Goal: Transaction & Acquisition: Download file/media

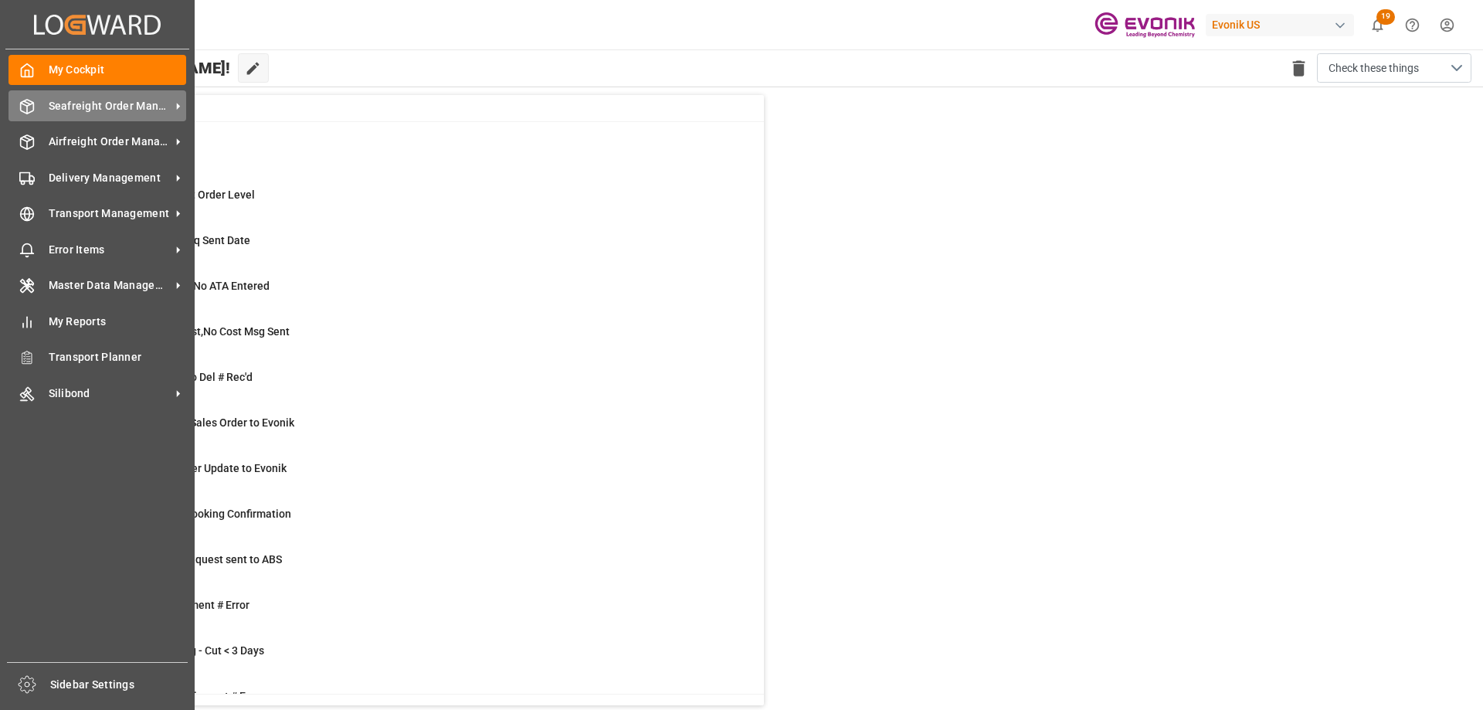
click at [70, 118] on div "Seafreight Order Management Seafreight Order Management" at bounding box center [97, 105] width 178 height 30
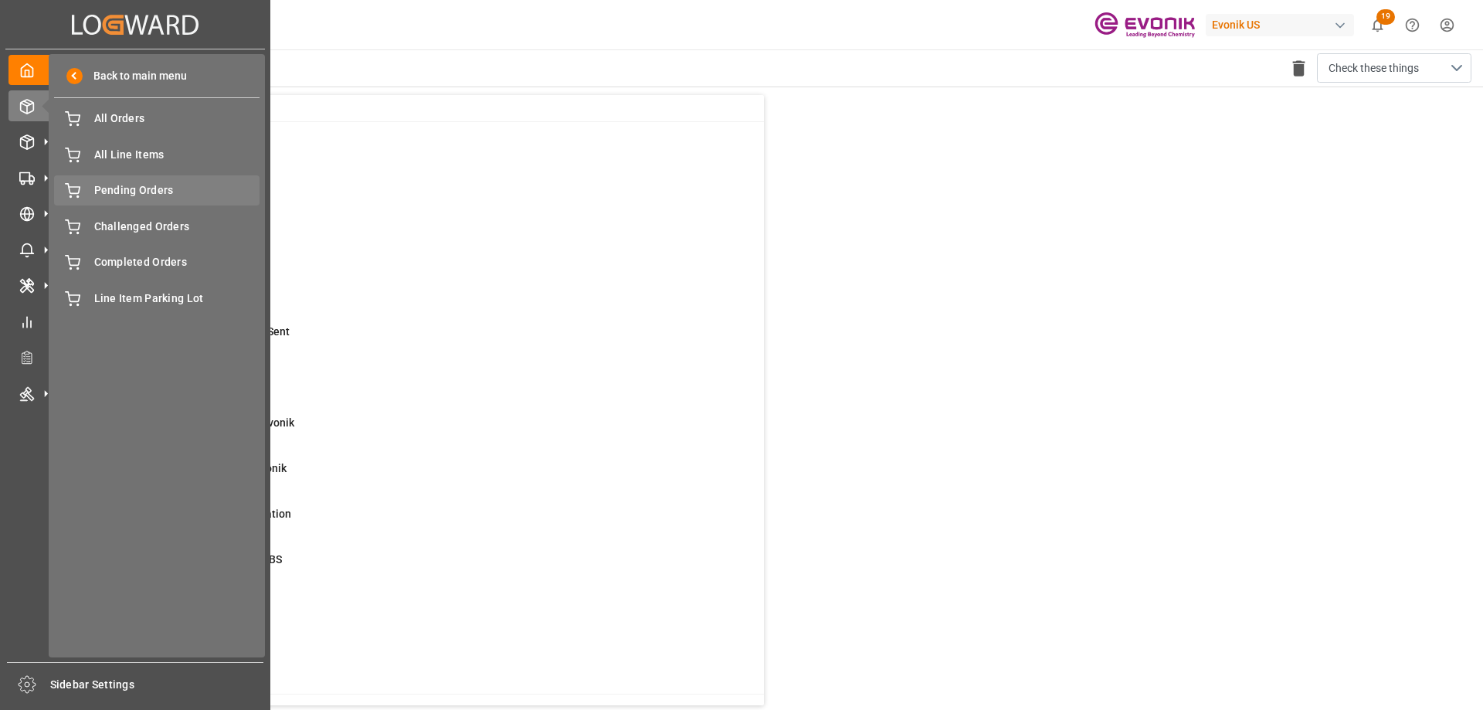
click at [134, 203] on div "Pending Orders Pending Orders" at bounding box center [156, 190] width 205 height 30
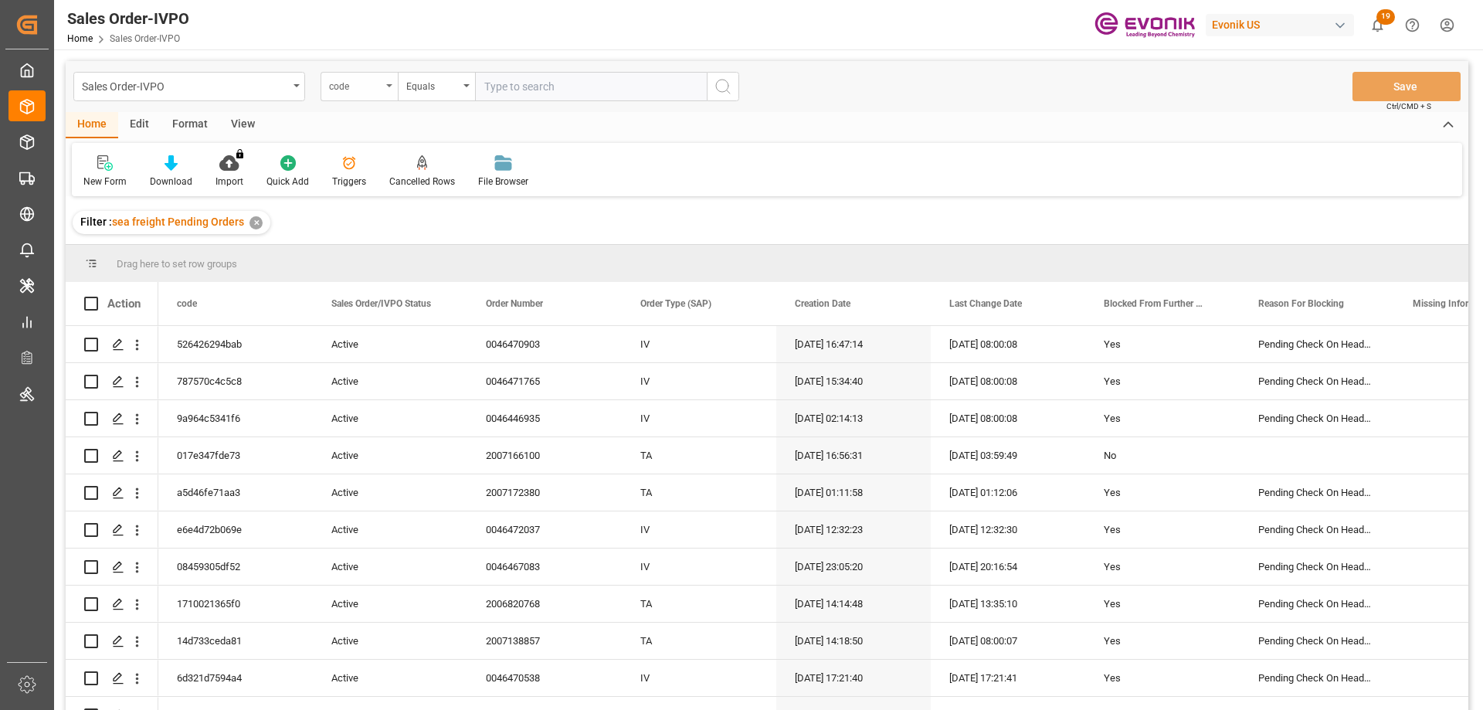
click at [369, 92] on div "code" at bounding box center [355, 85] width 53 height 18
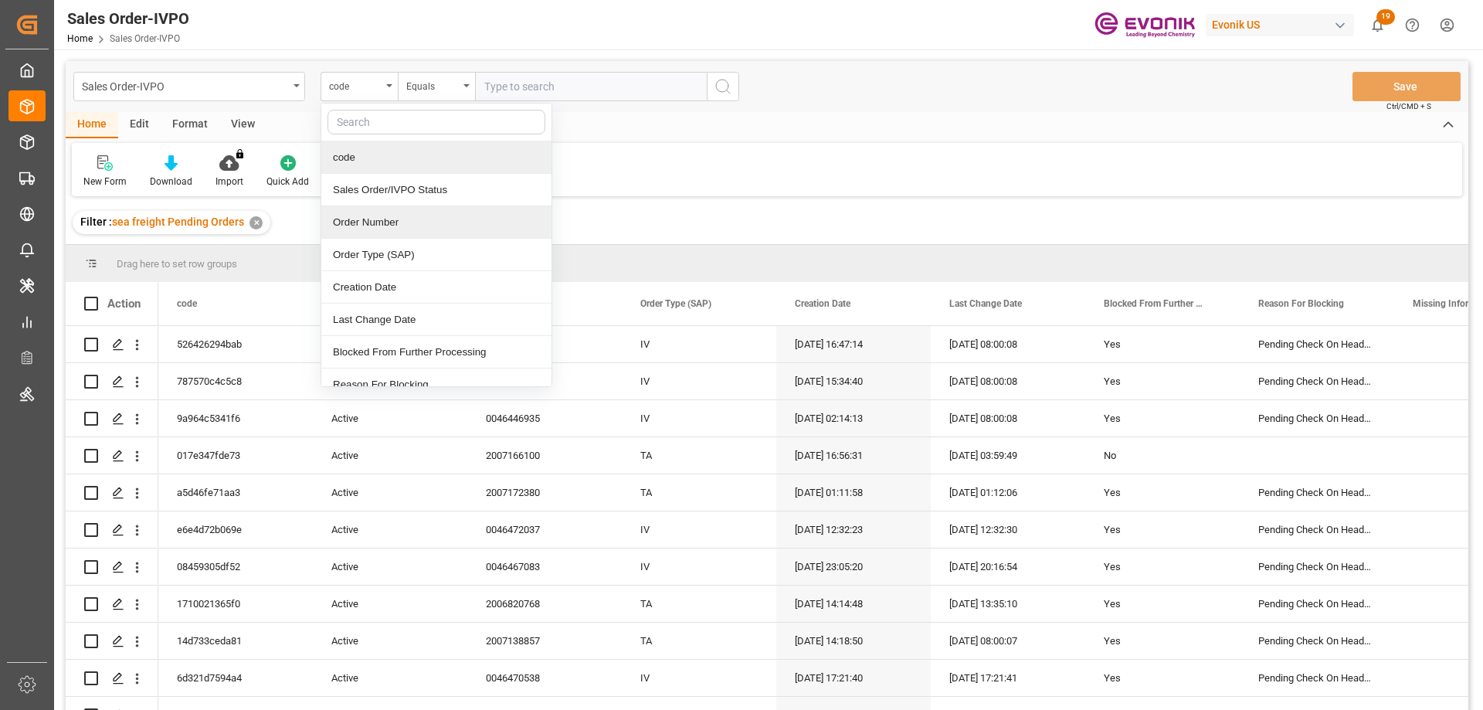
click at [371, 227] on div "Order Number" at bounding box center [436, 222] width 230 height 32
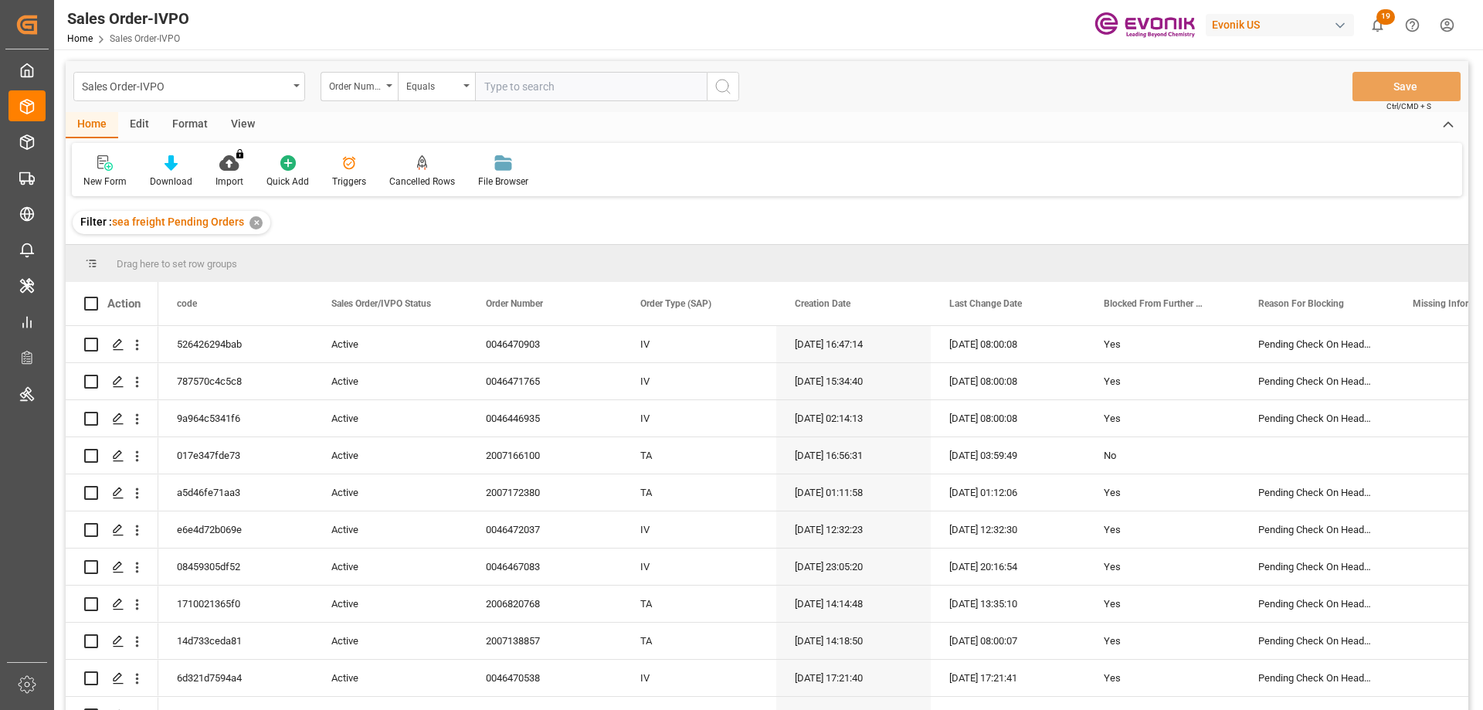
click at [260, 131] on div "View" at bounding box center [242, 125] width 47 height 26
click at [243, 124] on div "View" at bounding box center [242, 125] width 47 height 26
click at [188, 169] on div at bounding box center [175, 162] width 77 height 16
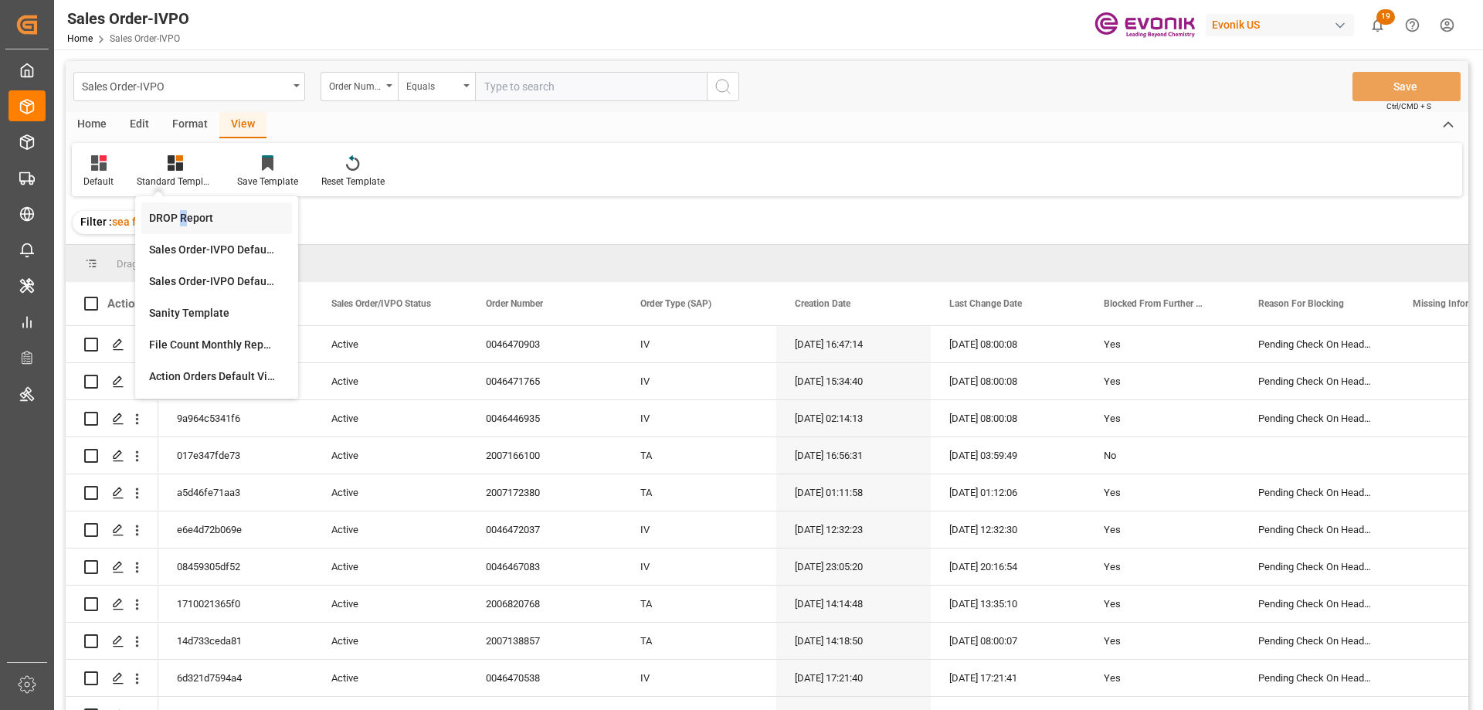
click at [182, 210] on div "DROP Report" at bounding box center [216, 218] width 135 height 16
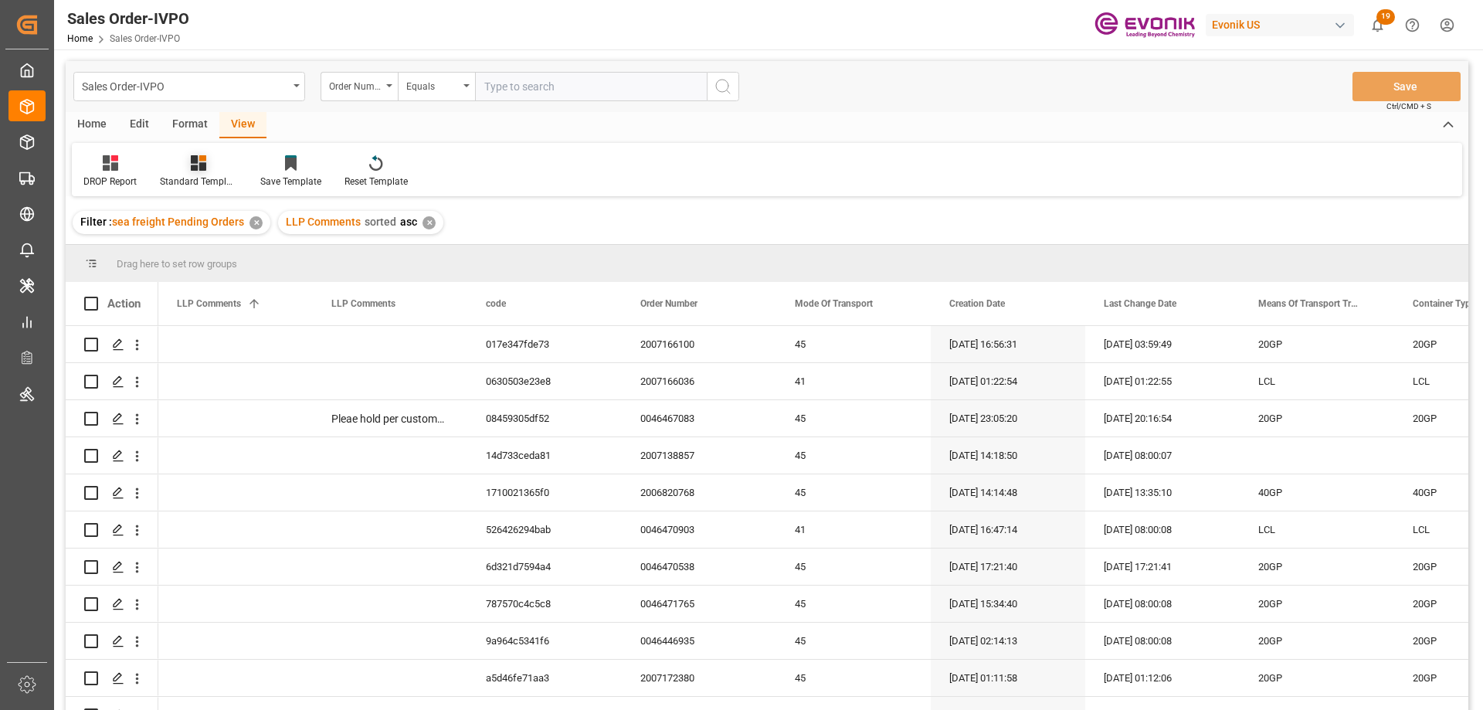
click at [204, 178] on div "Standard Templates" at bounding box center [198, 182] width 77 height 14
click at [639, 172] on div "DROP Report Standard Templates DROP Report Sales Order-IVPO Default view Sales …" at bounding box center [767, 169] width 1390 height 53
click at [95, 127] on div "Home" at bounding box center [92, 125] width 53 height 26
click at [168, 171] on icon at bounding box center [171, 162] width 13 height 15
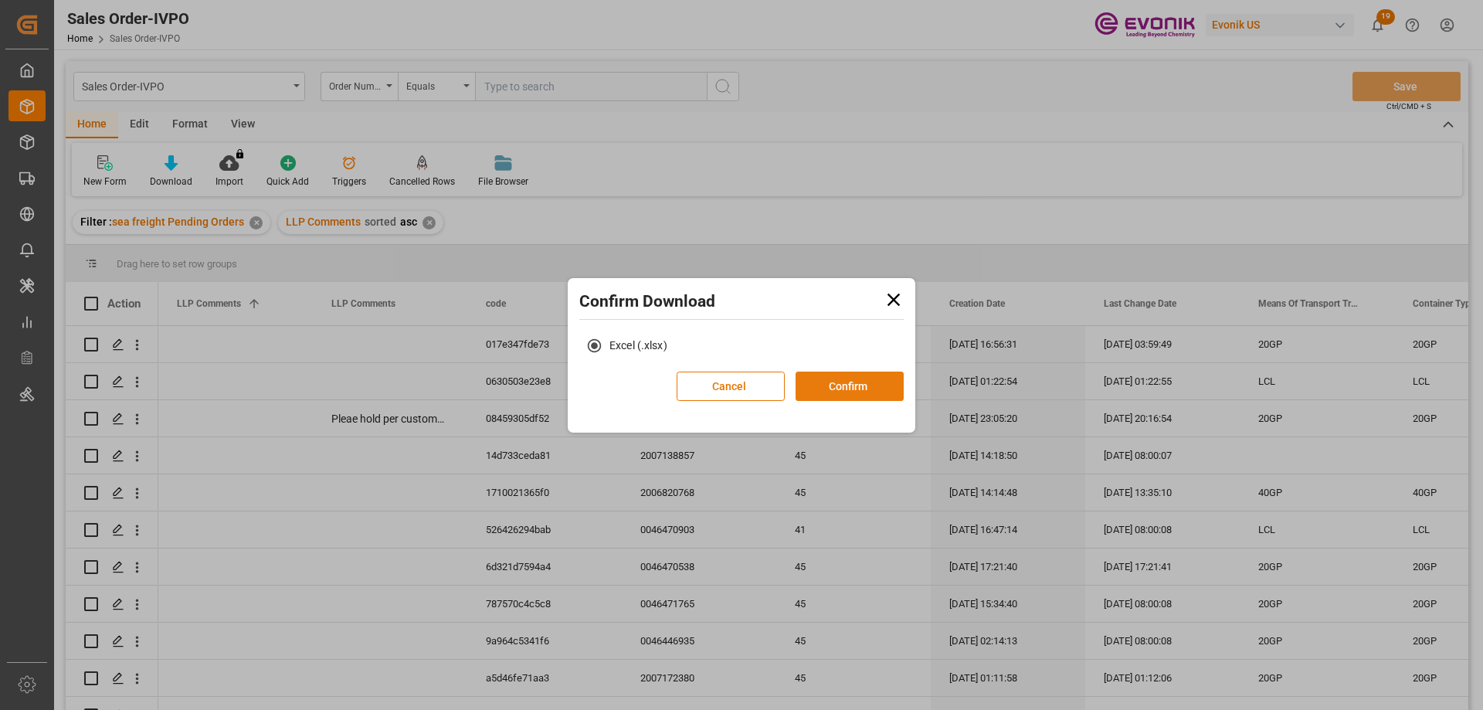
click at [843, 395] on button "Confirm" at bounding box center [849, 385] width 108 height 29
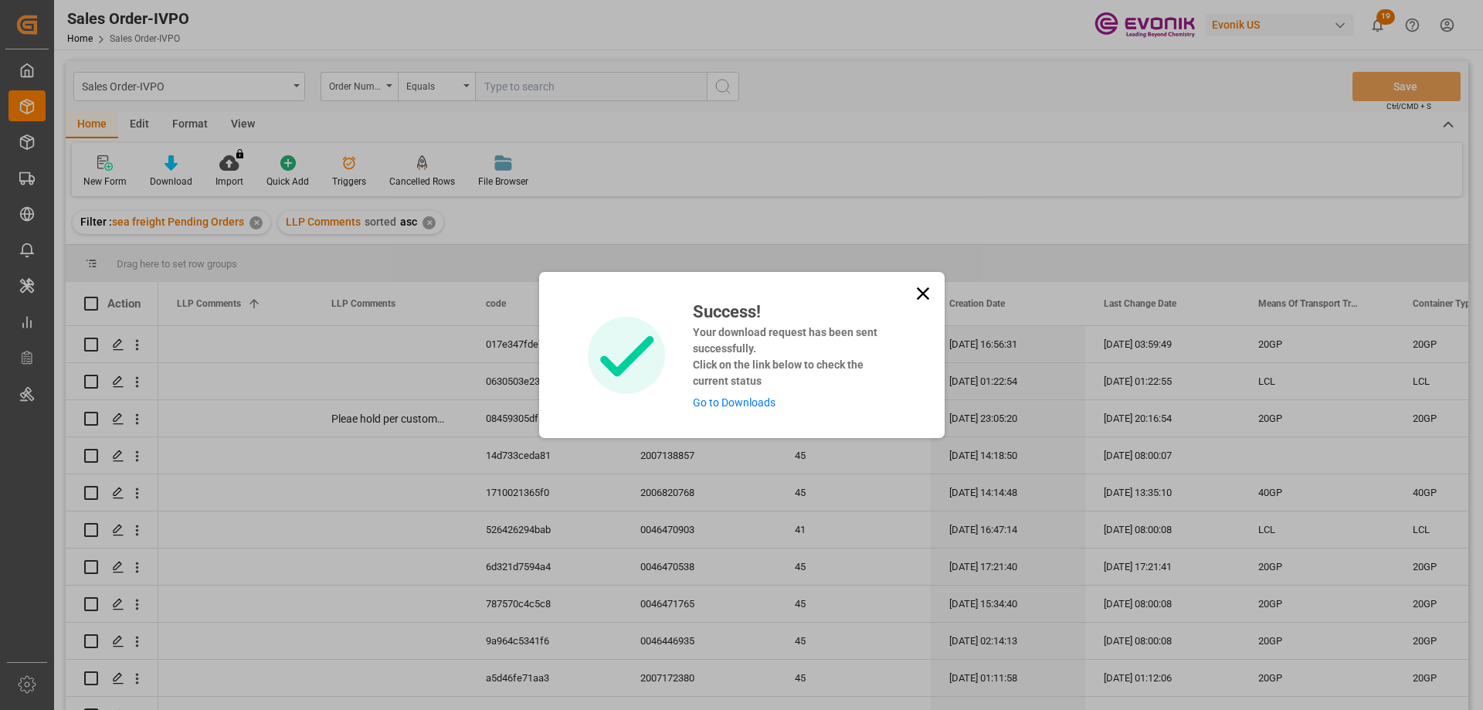
click at [769, 402] on link "Go to Downloads" at bounding box center [734, 402] width 83 height 12
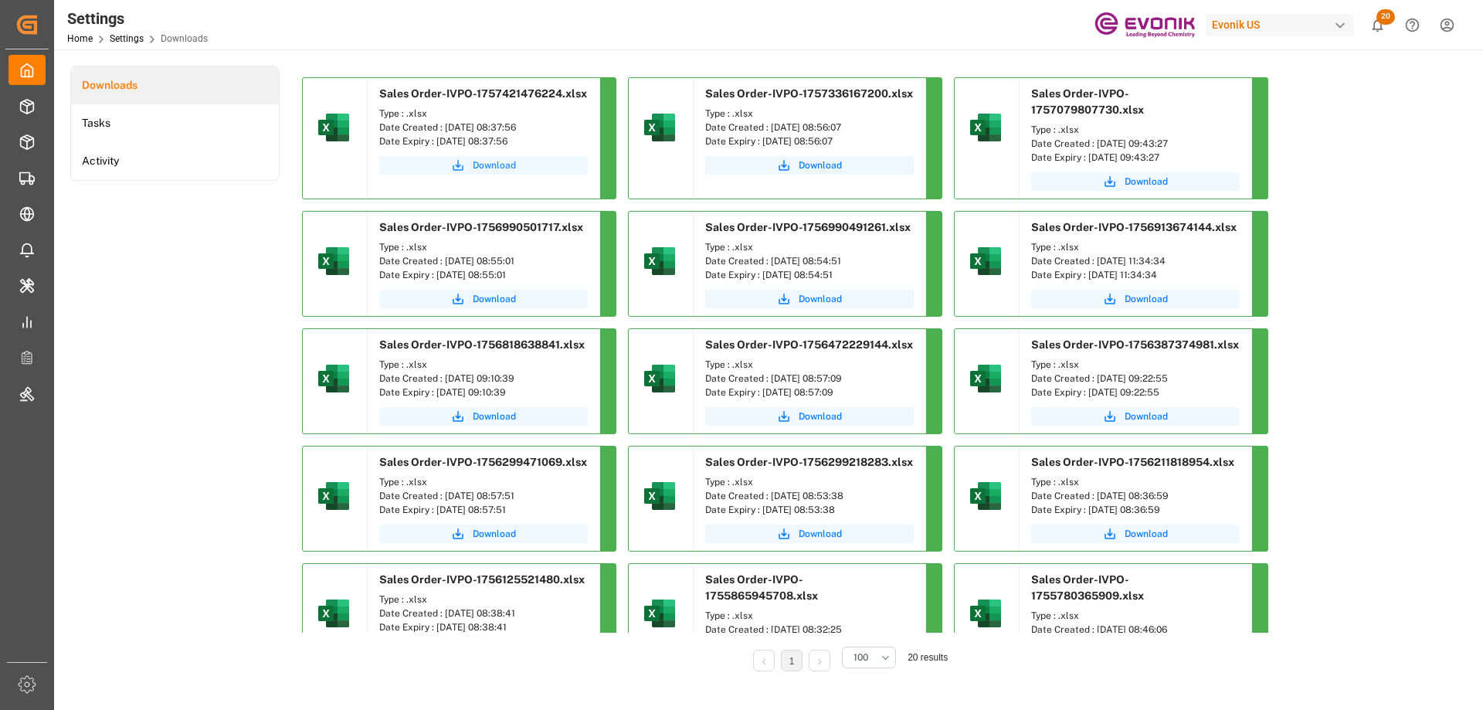
click at [480, 165] on span "Download" at bounding box center [494, 165] width 43 height 14
